Goal: Task Accomplishment & Management: Use online tool/utility

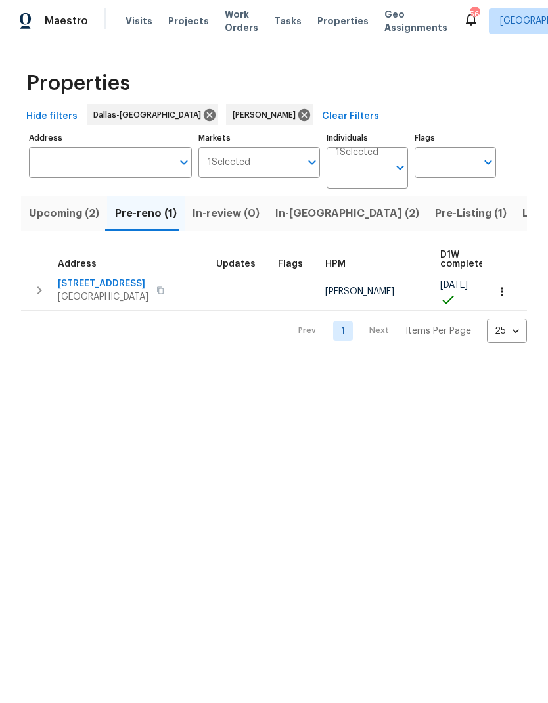
click at [62, 210] on span "Upcoming (2)" at bounding box center [64, 213] width 70 height 18
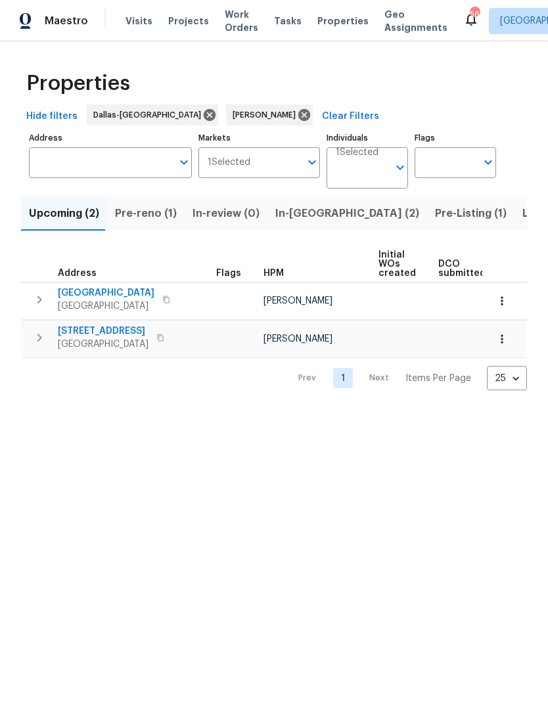
click at [507, 337] on icon "button" at bounding box center [501, 338] width 13 height 13
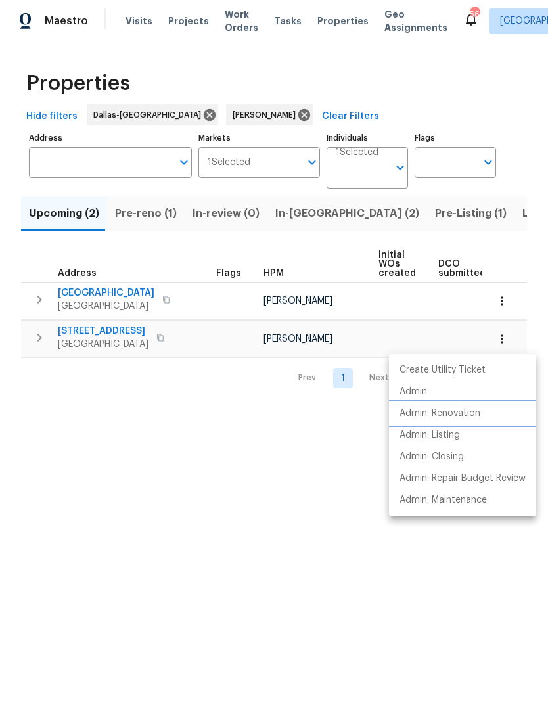
click at [478, 413] on p "Admin: Renovation" at bounding box center [440, 414] width 81 height 14
click at [301, 517] on div at bounding box center [274, 351] width 548 height 703
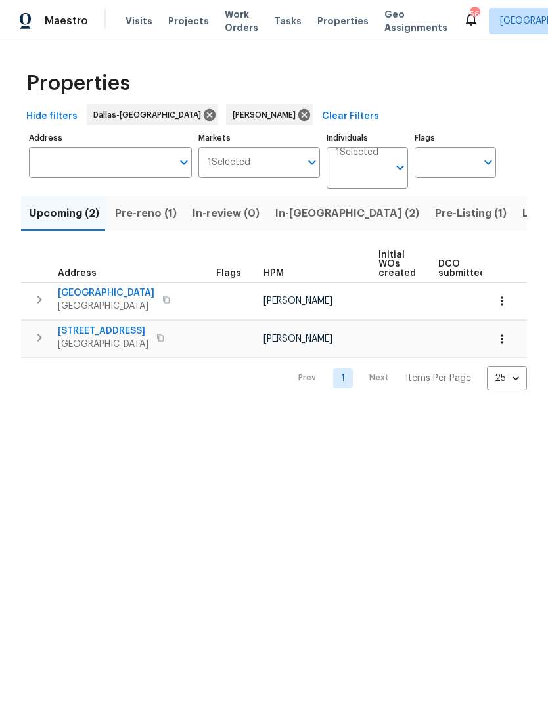
click at [292, 218] on span "In-[GEOGRAPHIC_DATA] (2)" at bounding box center [347, 213] width 144 height 18
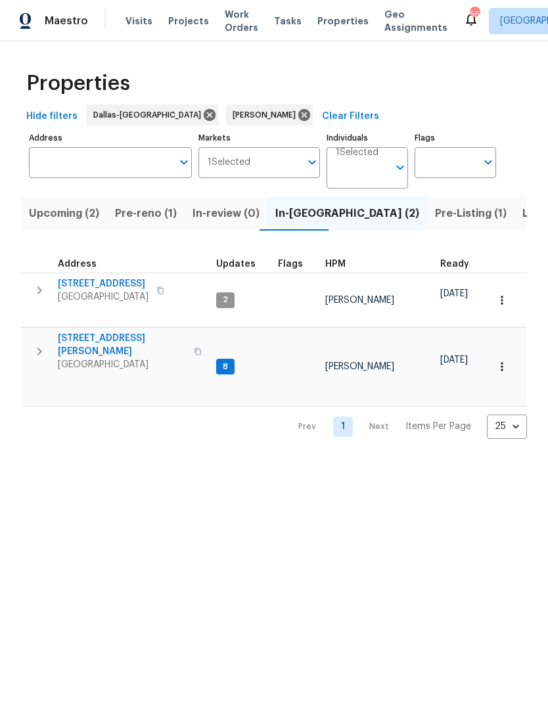
click at [43, 293] on icon "button" at bounding box center [40, 291] width 16 height 16
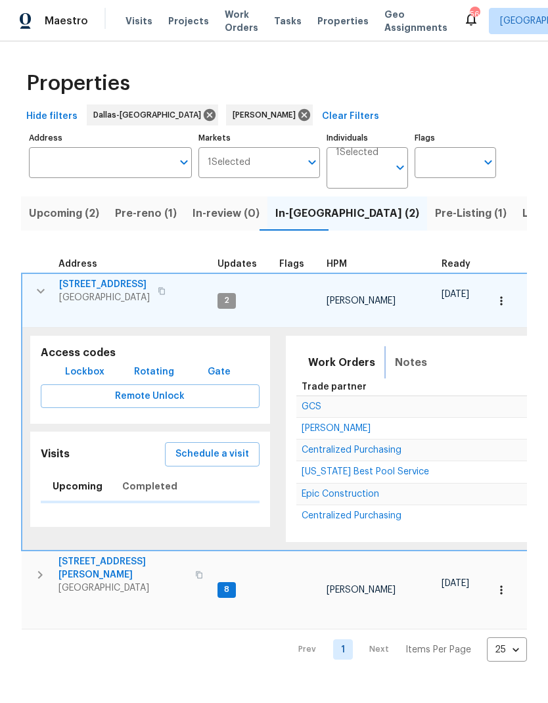
click at [406, 356] on span "Notes" at bounding box center [411, 363] width 32 height 18
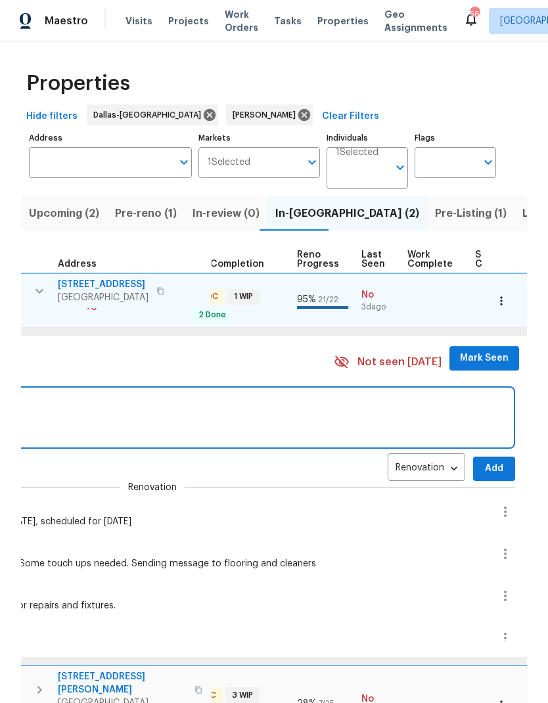
scroll to position [11, 509]
type textarea "Cleaners set for [DATE]. Going [DATE] to list"
click at [481, 461] on span "Add" at bounding box center [491, 469] width 21 height 16
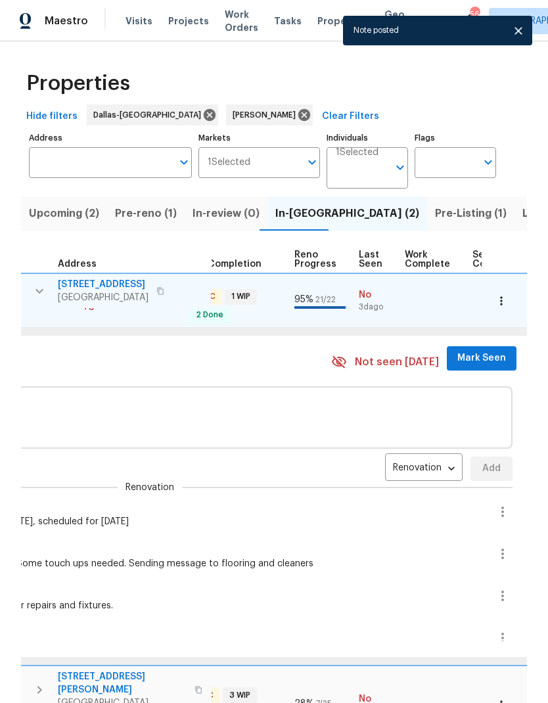
click at [470, 350] on span "Mark Seen" at bounding box center [481, 358] width 49 height 16
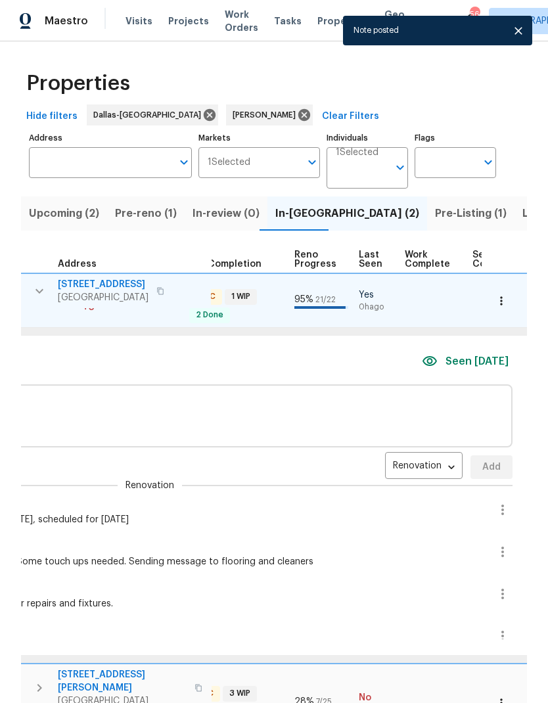
click at [457, 354] on span "Seen [DATE]" at bounding box center [477, 361] width 63 height 15
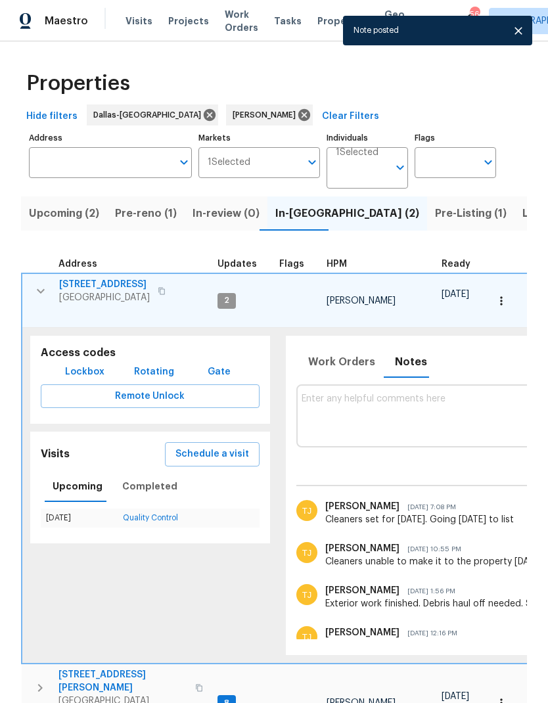
scroll to position [11, 0]
click at [42, 289] on icon "button" at bounding box center [41, 291] width 8 height 5
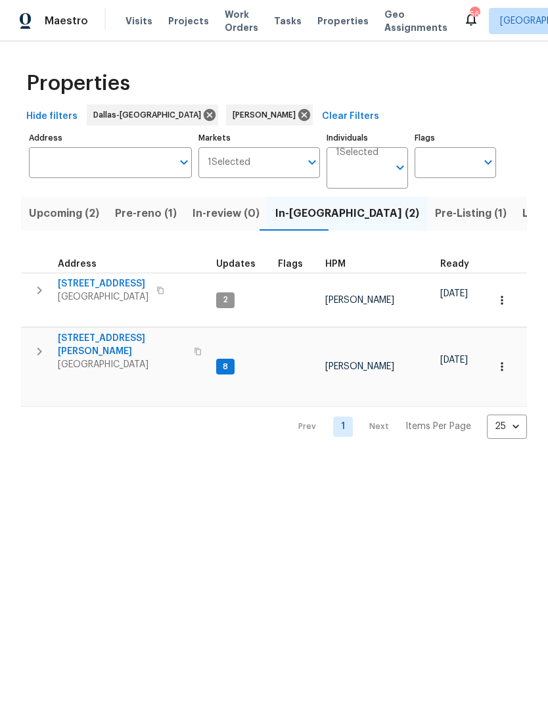
click at [43, 344] on icon "button" at bounding box center [40, 352] width 16 height 16
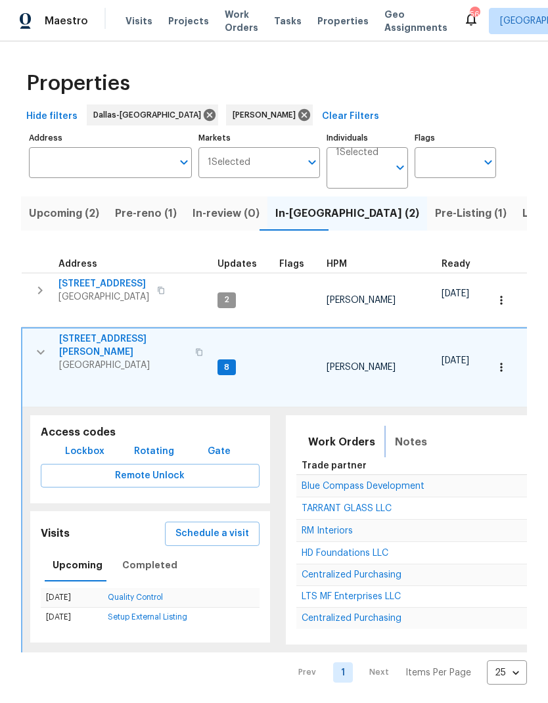
click at [407, 433] on span "Notes" at bounding box center [411, 442] width 32 height 18
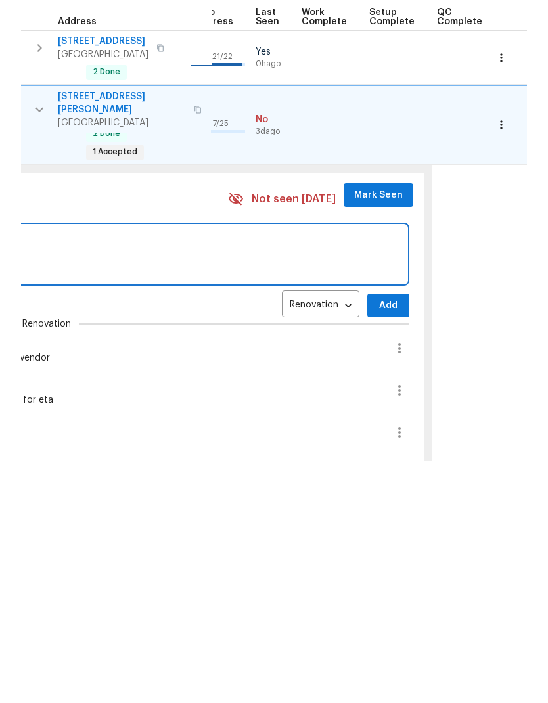
scroll to position [0, 612]
type textarea "Flooring vendor finished with floating. Gc working on other interior repairs."
click at [378, 540] on span "Add" at bounding box center [388, 548] width 21 height 16
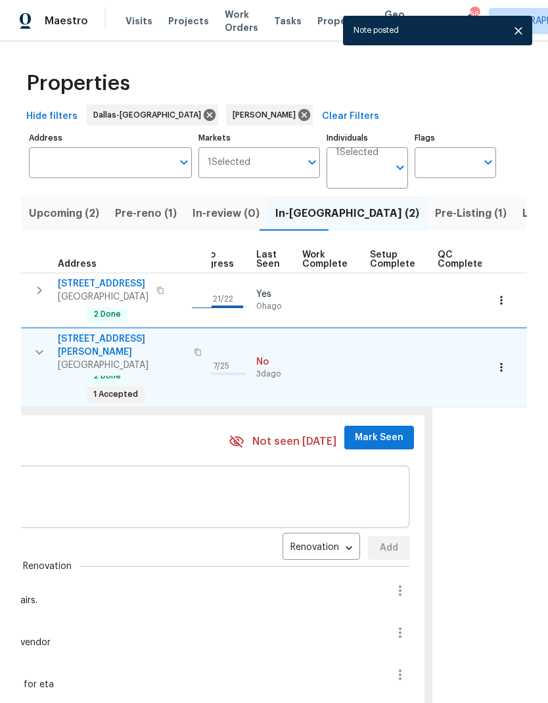
click at [357, 430] on span "Mark Seen" at bounding box center [379, 438] width 49 height 16
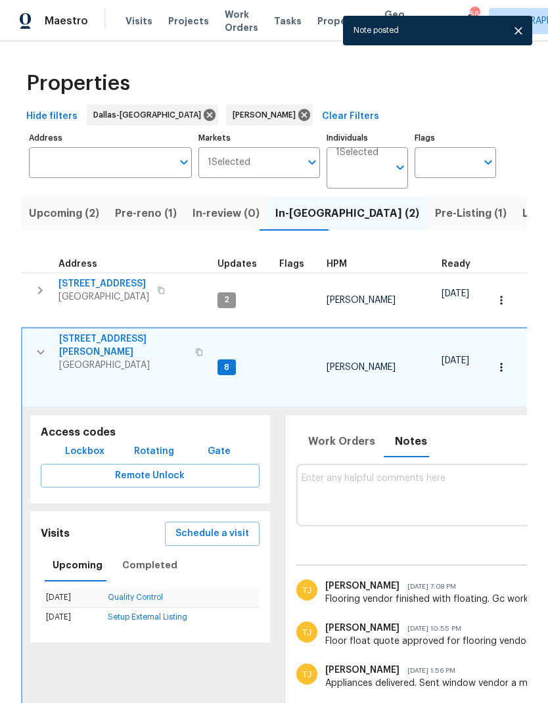
scroll to position [0, 0]
click at [37, 350] on icon "button" at bounding box center [41, 352] width 8 height 5
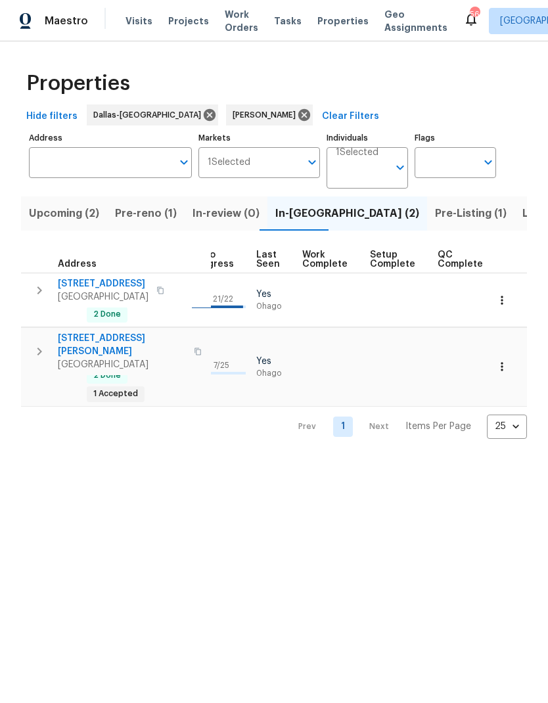
scroll to position [0, 610]
click at [435, 216] on span "Pre-Listing (1)" at bounding box center [471, 213] width 72 height 18
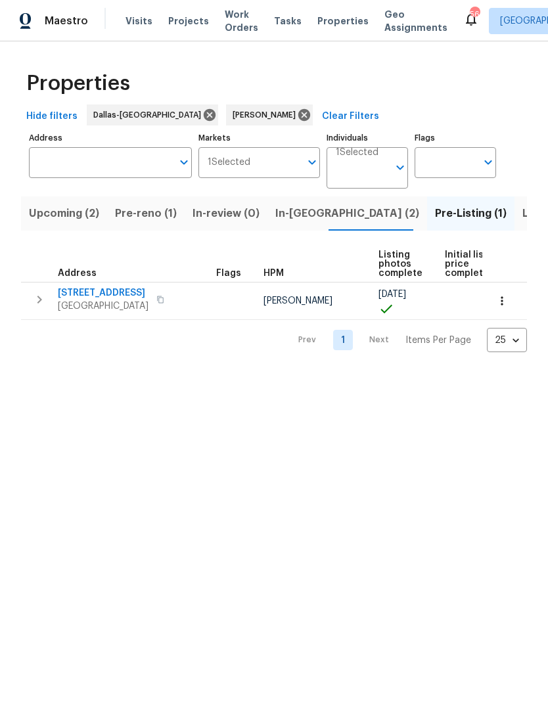
scroll to position [0, -1]
click at [522, 213] on span "Listed (11)" at bounding box center [548, 213] width 52 height 18
